Goal: Information Seeking & Learning: Find specific fact

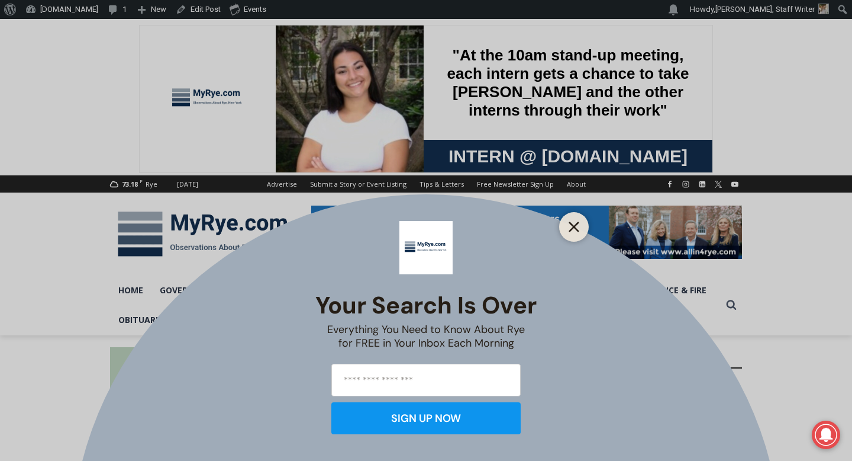
click at [575, 229] on icon "Close" at bounding box center [574, 226] width 11 height 11
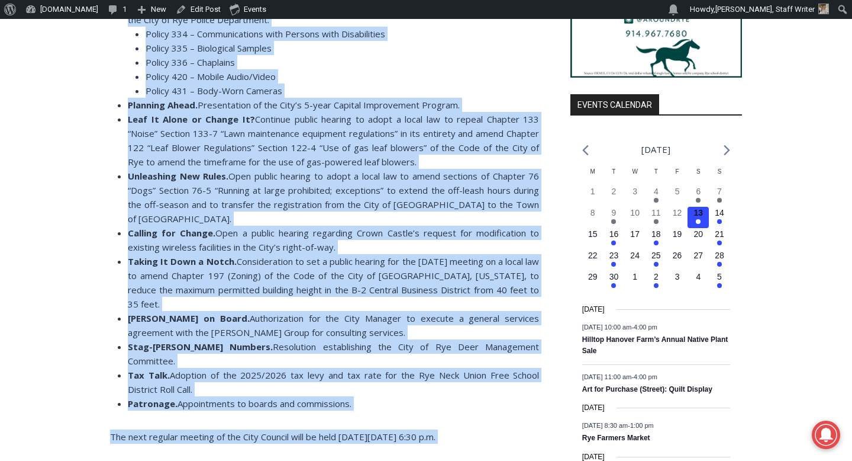
scroll to position [1205, 0]
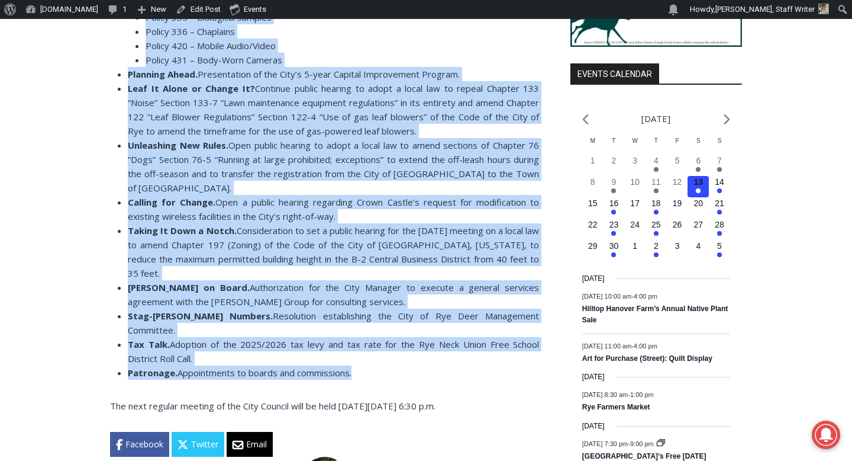
drag, startPoint x: 118, startPoint y: 170, endPoint x: 356, endPoint y: 315, distance: 278.7
click at [356, 315] on ul "Open Mic. Members of the public may be heard on matters for Council considerati…" at bounding box center [324, 145] width 429 height 469
copy ul "Lore Ips. Dolorsi am con adipis eli se doeiu te incidid utl Etdolor magnaaliqua…"
click at [413, 225] on span "Consideration to set a public hearing for the [DATE] meeting on a local law to …" at bounding box center [333, 251] width 411 height 54
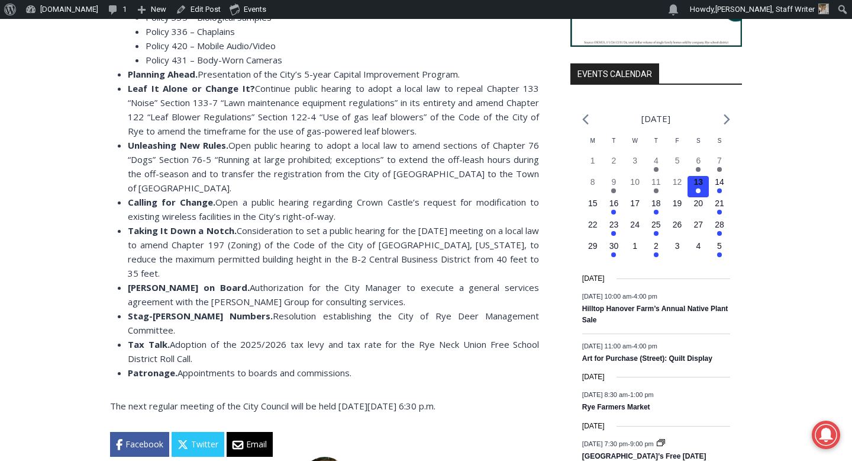
click at [400, 337] on li "Tax Talk. Adoption of the 2025/2026 tax levy and tax rate for the Rye Neck Unio…" at bounding box center [333, 351] width 411 height 28
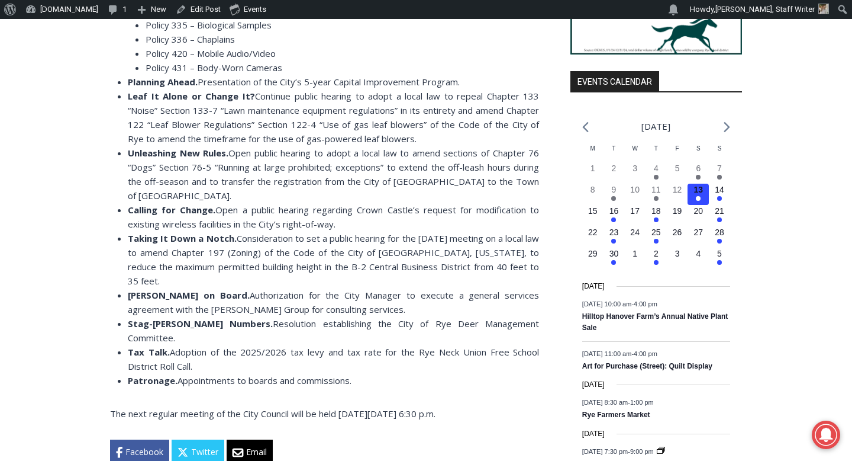
scroll to position [1198, 0]
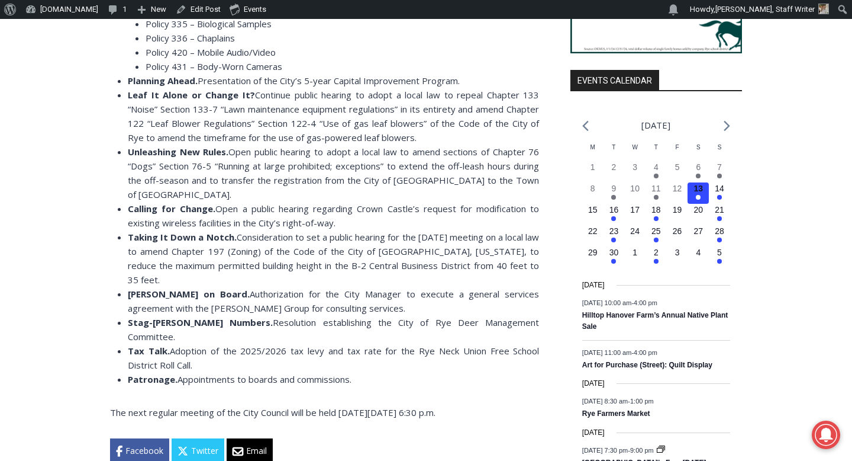
drag, startPoint x: 183, startPoint y: 378, endPoint x: 74, endPoint y: 346, distance: 113.7
click at [74, 346] on div "Home > Government > Leaf It Alone or Change It?, Stag-[PERSON_NAME] Deer Number…" at bounding box center [426, 257] width 852 height 2240
